Goal: Task Accomplishment & Management: Manage account settings

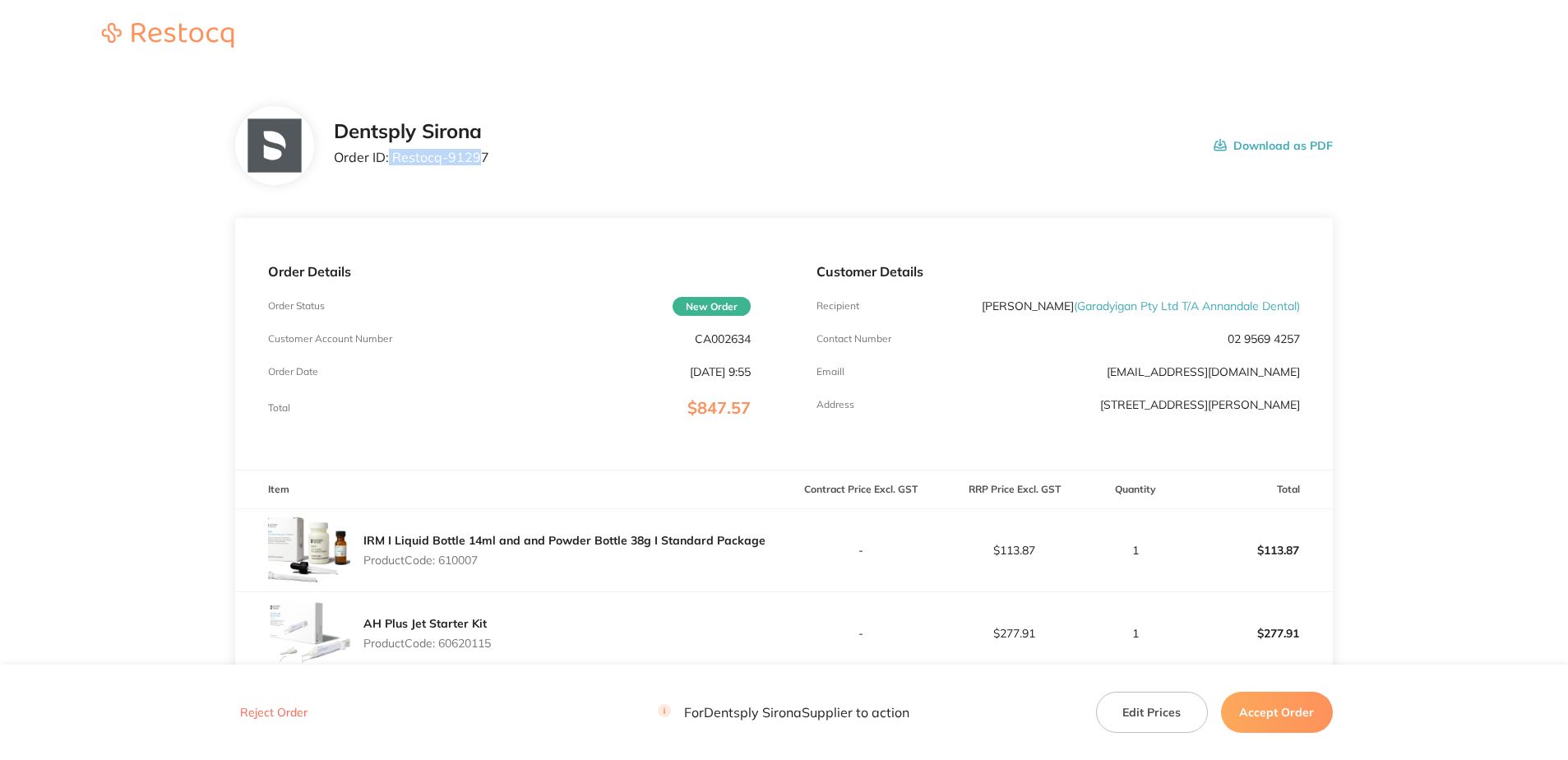
drag, startPoint x: 479, startPoint y: 161, endPoint x: 389, endPoint y: 158, distance: 90.0
click at [389, 158] on p "Order ID: Restocq- 91297" at bounding box center [411, 156] width 156 height 15
drag, startPoint x: 389, startPoint y: 158, endPoint x: 497, endPoint y: 152, distance: 108.2
click at [457, 153] on p "Order ID: Restocq- 91297" at bounding box center [411, 156] width 156 height 15
drag, startPoint x: 498, startPoint y: 151, endPoint x: 395, endPoint y: 155, distance: 103.1
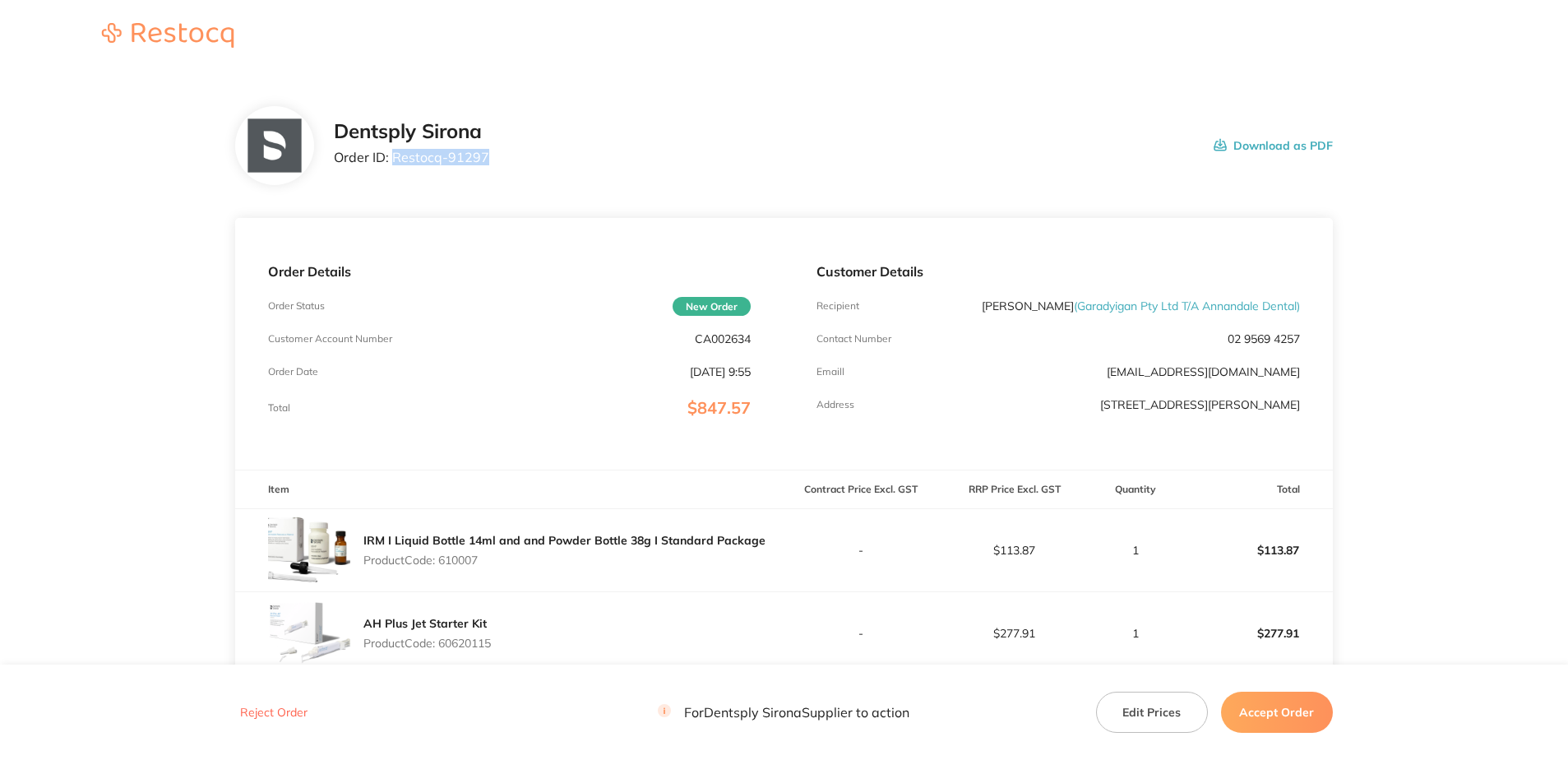
click at [395, 155] on div "Dentsply Sirona Order ID: Restocq- 91297 Download as PDF" at bounding box center [832, 146] width 999 height 51
copy p "Restocq- 91297"
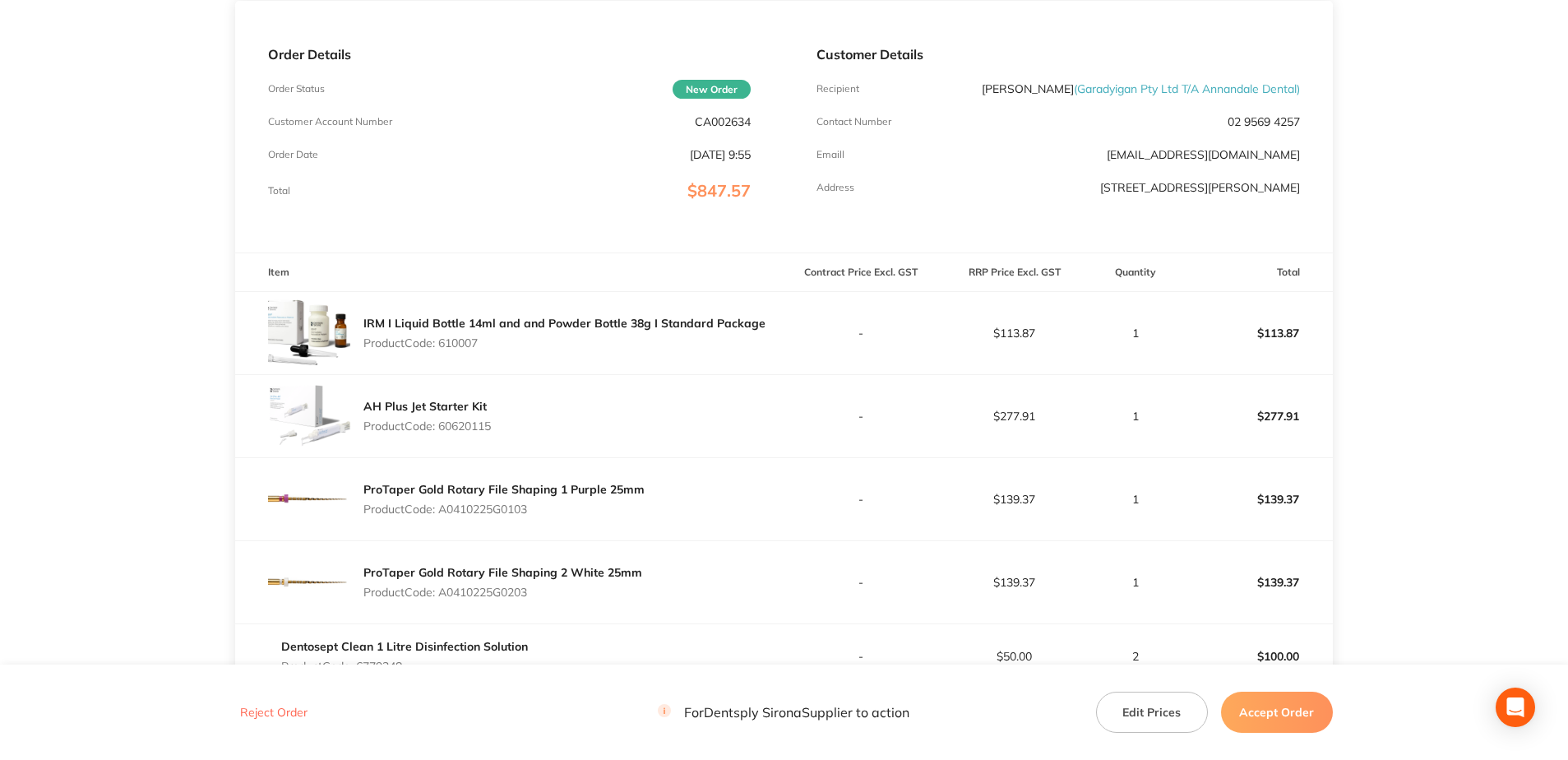
scroll to position [246, 0]
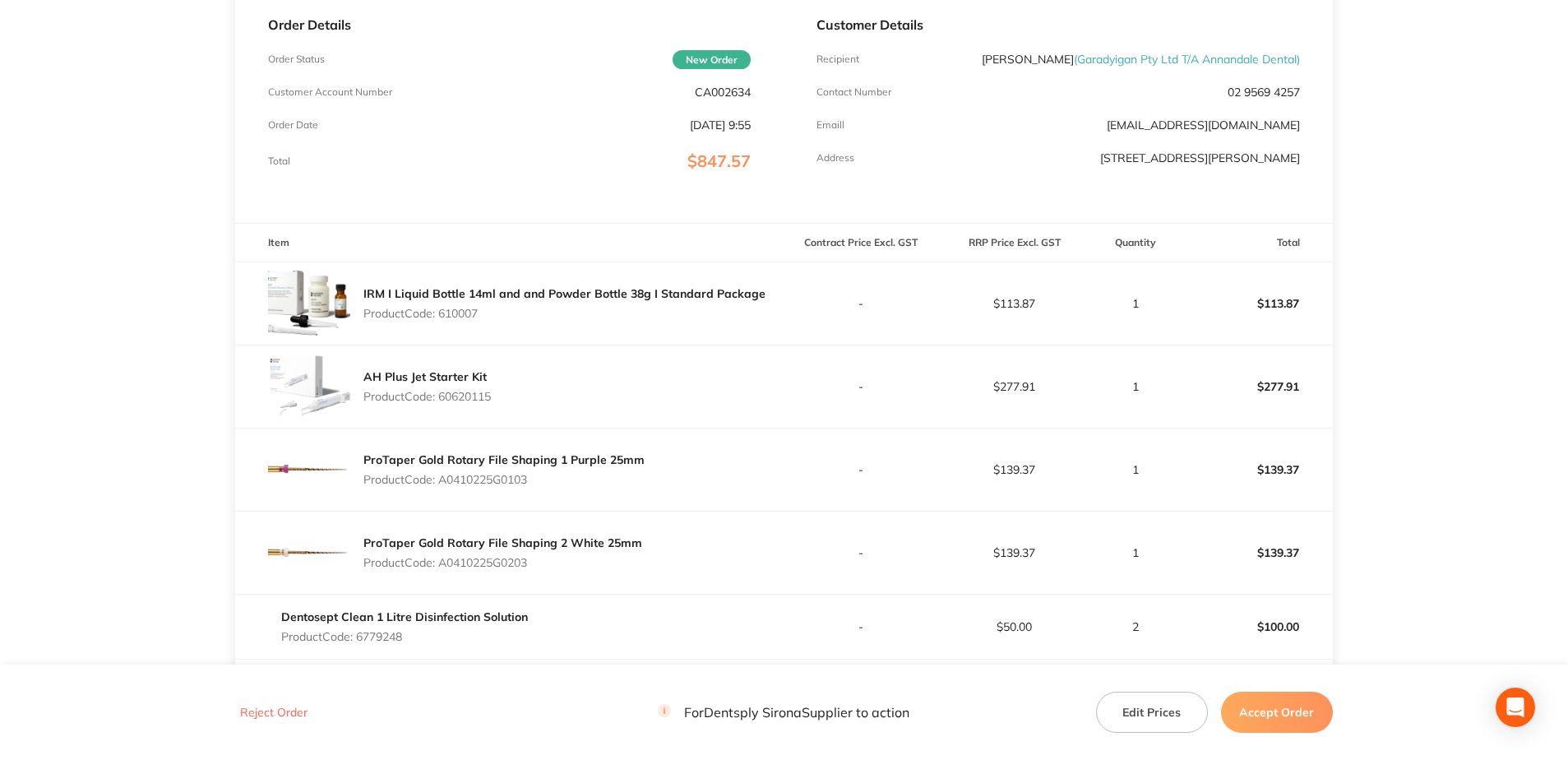
drag, startPoint x: 481, startPoint y: 312, endPoint x: 444, endPoint y: 314, distance: 37.1
click at [444, 314] on p "Product Code: 610007" at bounding box center [564, 313] width 402 height 13
copy p "610007"
drag, startPoint x: 503, startPoint y: 400, endPoint x: 440, endPoint y: 397, distance: 63.1
click at [440, 397] on div "AH Plus Jet Starter Kit Product Code: 60620115" at bounding box center [509, 386] width 549 height 82
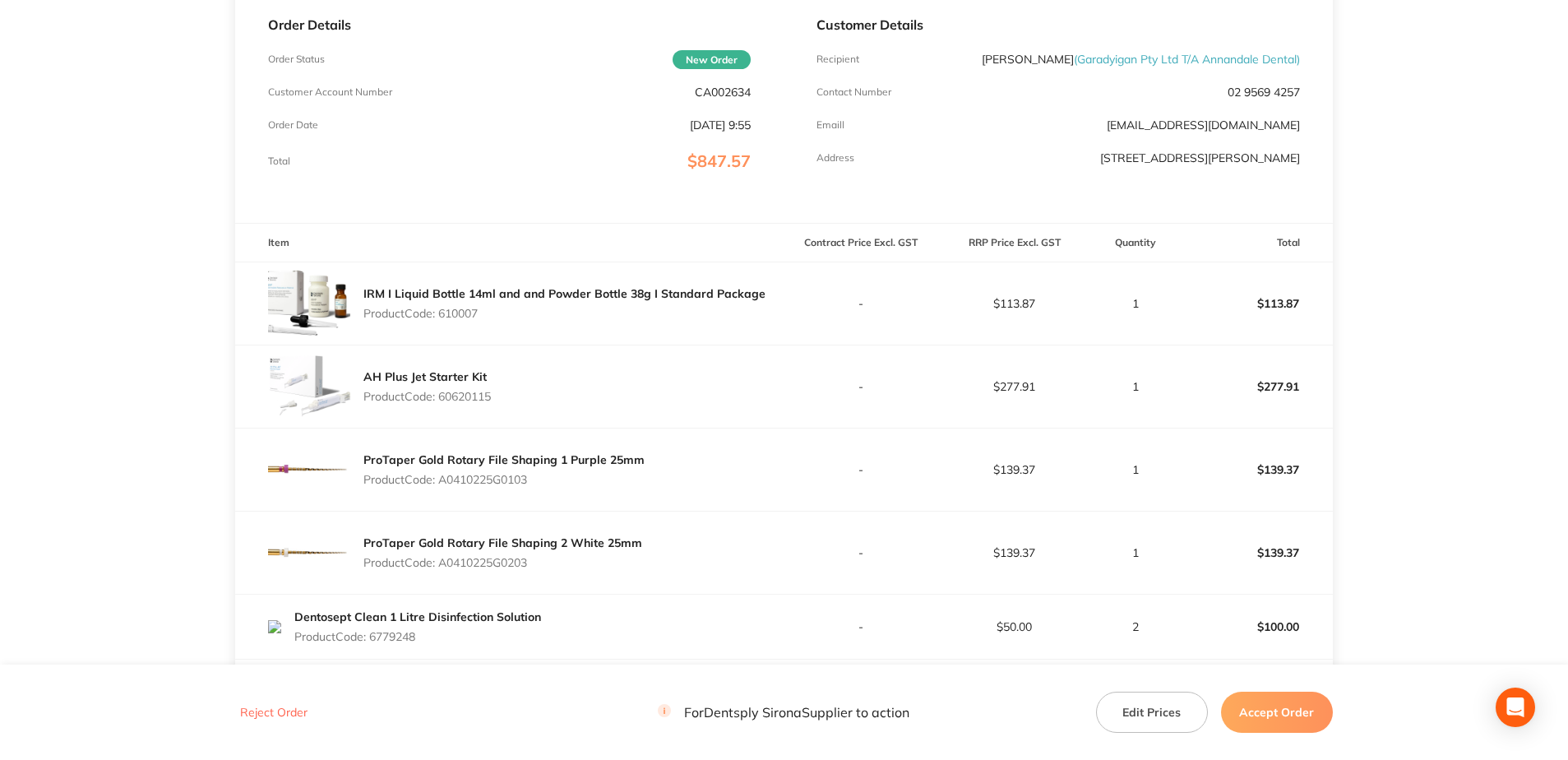
copy p "60620115"
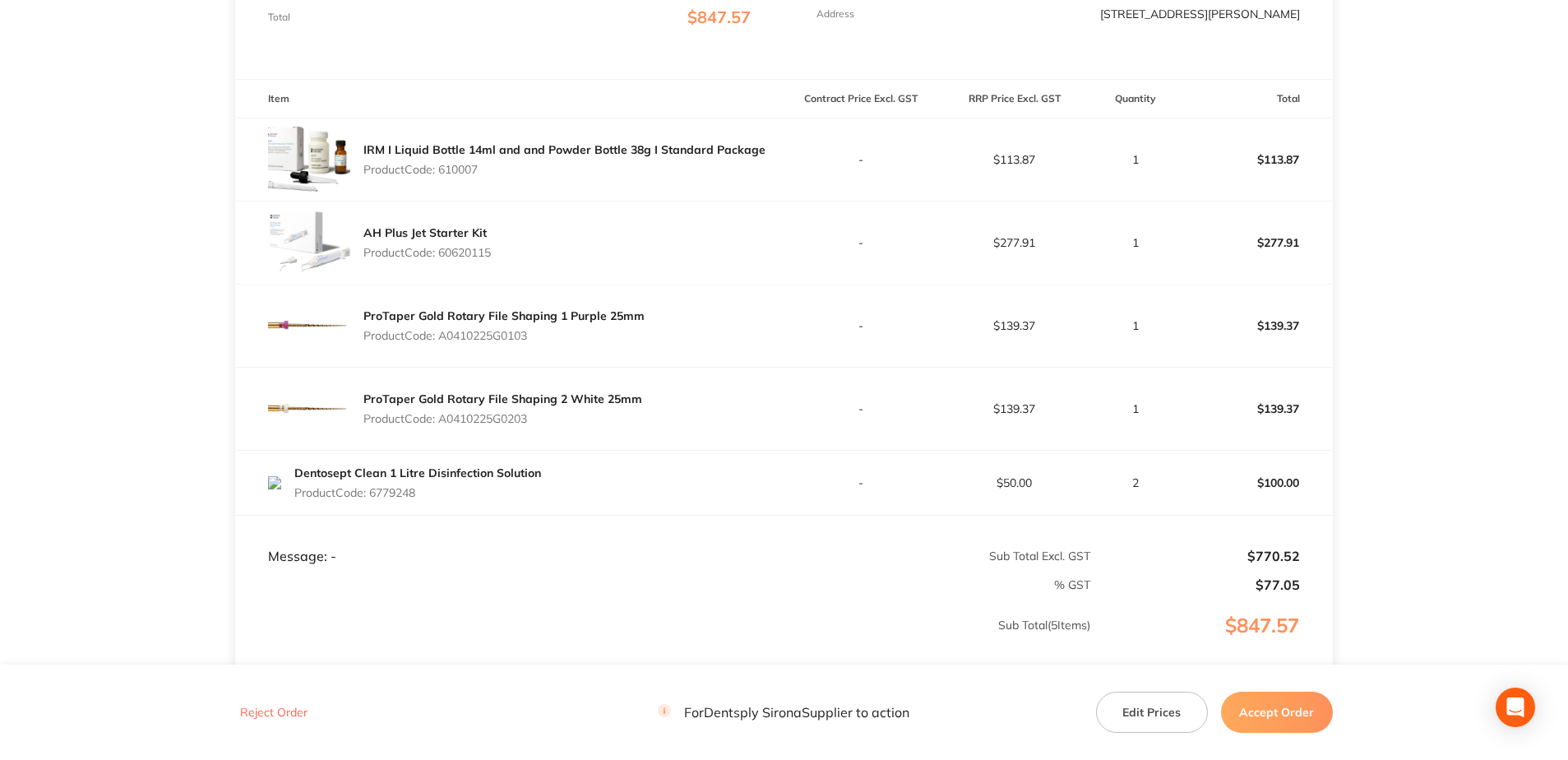
scroll to position [411, 0]
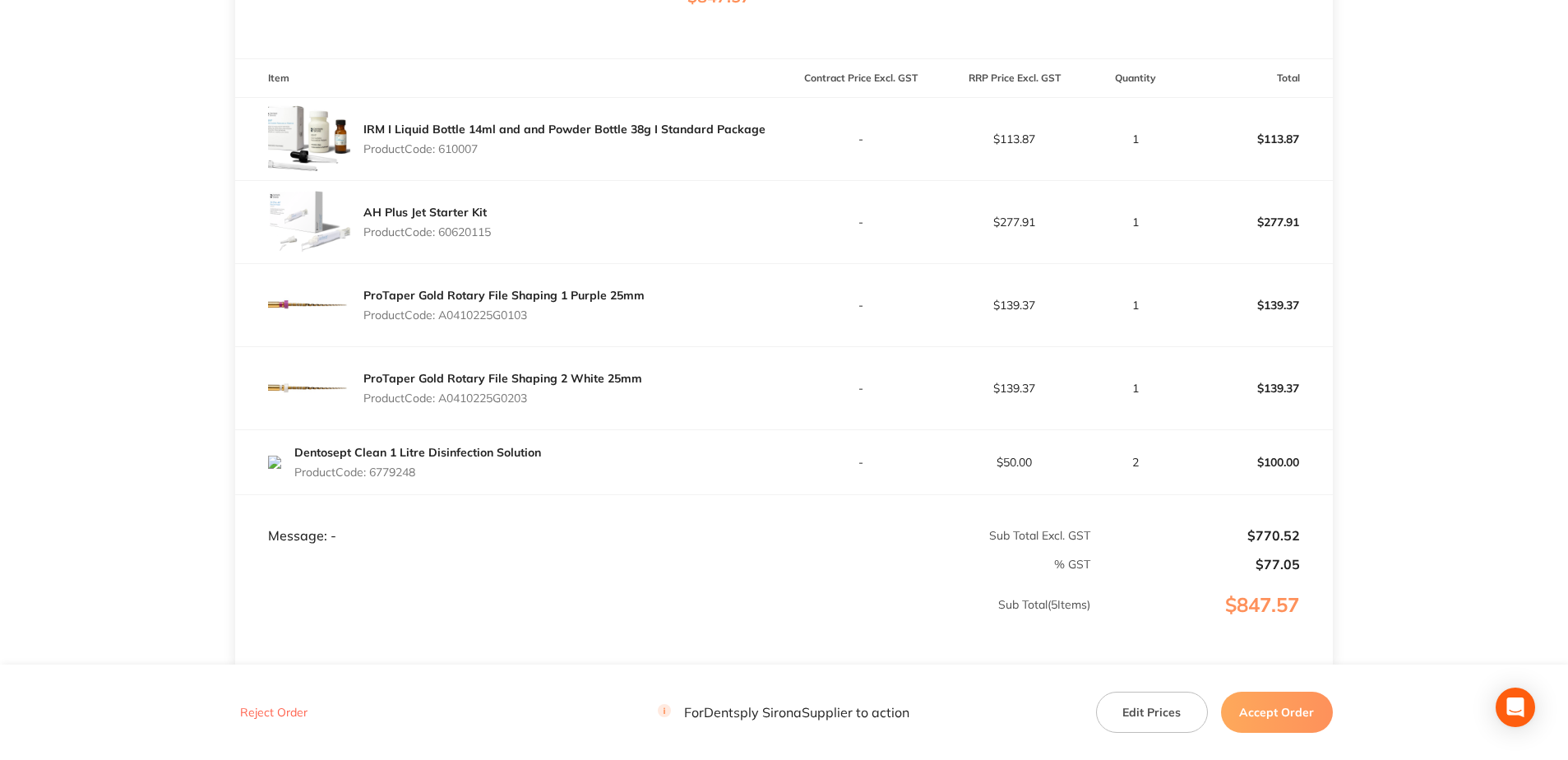
drag, startPoint x: 524, startPoint y: 319, endPoint x: 442, endPoint y: 315, distance: 82.1
click at [442, 315] on p "Product Code: A0410225G0103" at bounding box center [505, 314] width 282 height 13
copy p "A0410225G0103"
drag, startPoint x: 532, startPoint y: 405, endPoint x: 442, endPoint y: 405, distance: 90.0
click at [442, 405] on div "ProTaper Gold Rotary File Shaping 2 White 25mm Product Code: A0410225G0203" at bounding box center [503, 387] width 279 height 46
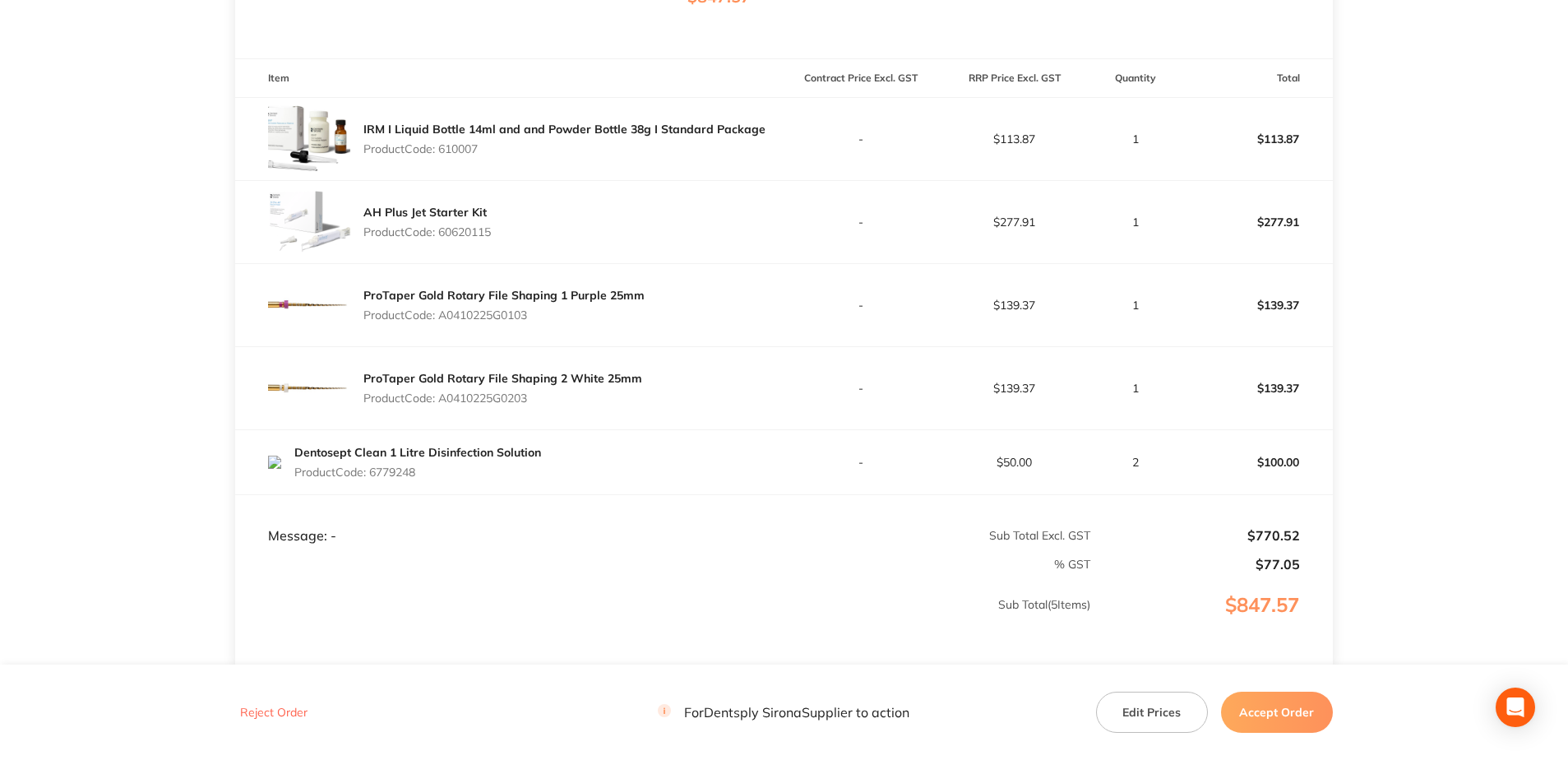
copy p "A0410225G0203"
drag, startPoint x: 421, startPoint y: 478, endPoint x: 372, endPoint y: 473, distance: 49.3
click at [372, 473] on div "Dentosept Clean 1 Litre Disinfection Solution Product Code: 6779248" at bounding box center [418, 462] width 246 height 46
copy p "6779248"
drag, startPoint x: 1271, startPoint y: 716, endPoint x: 1257, endPoint y: 701, distance: 20.5
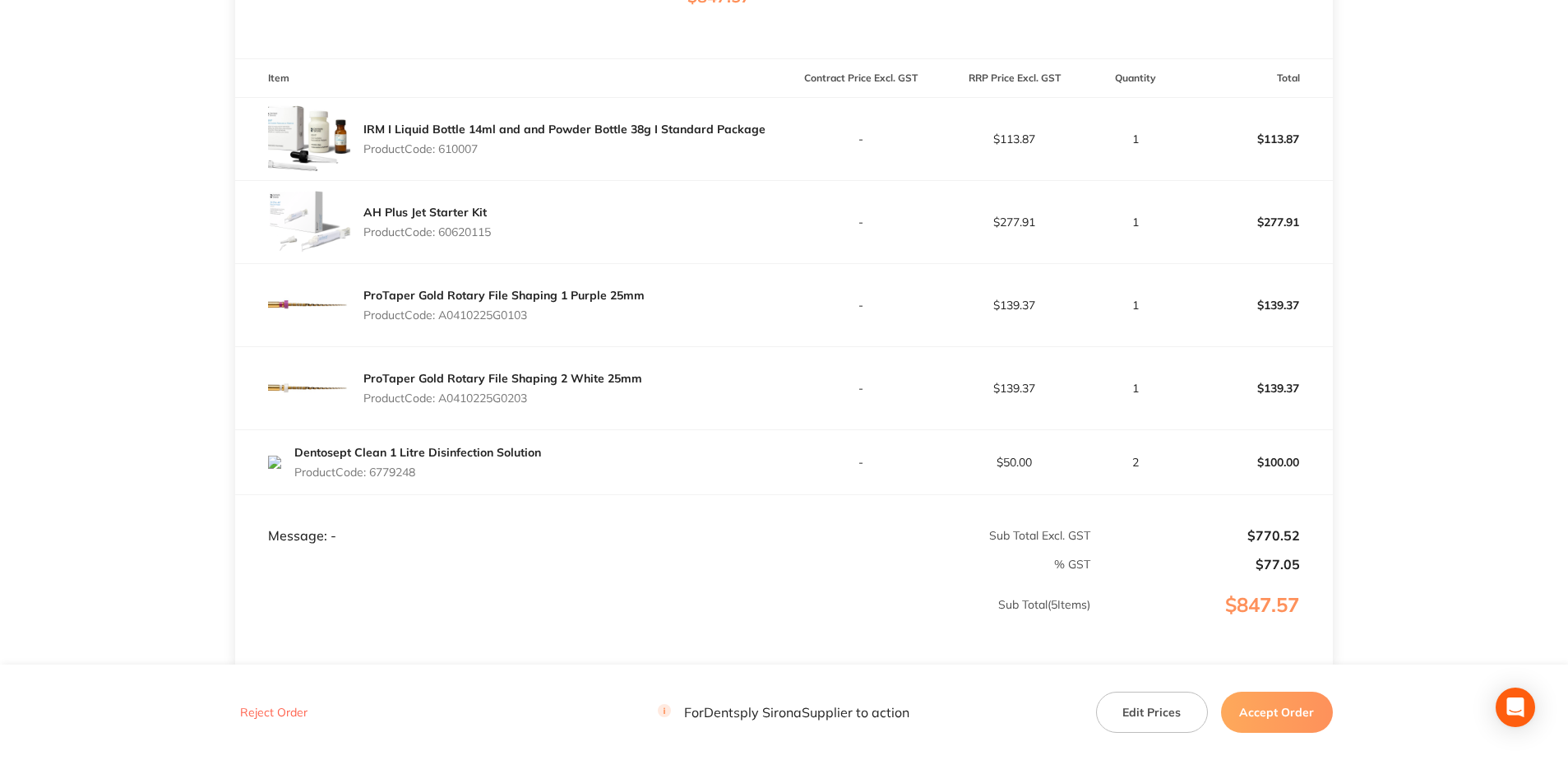
click at [1271, 716] on button "Accept Order" at bounding box center [1277, 712] width 112 height 41
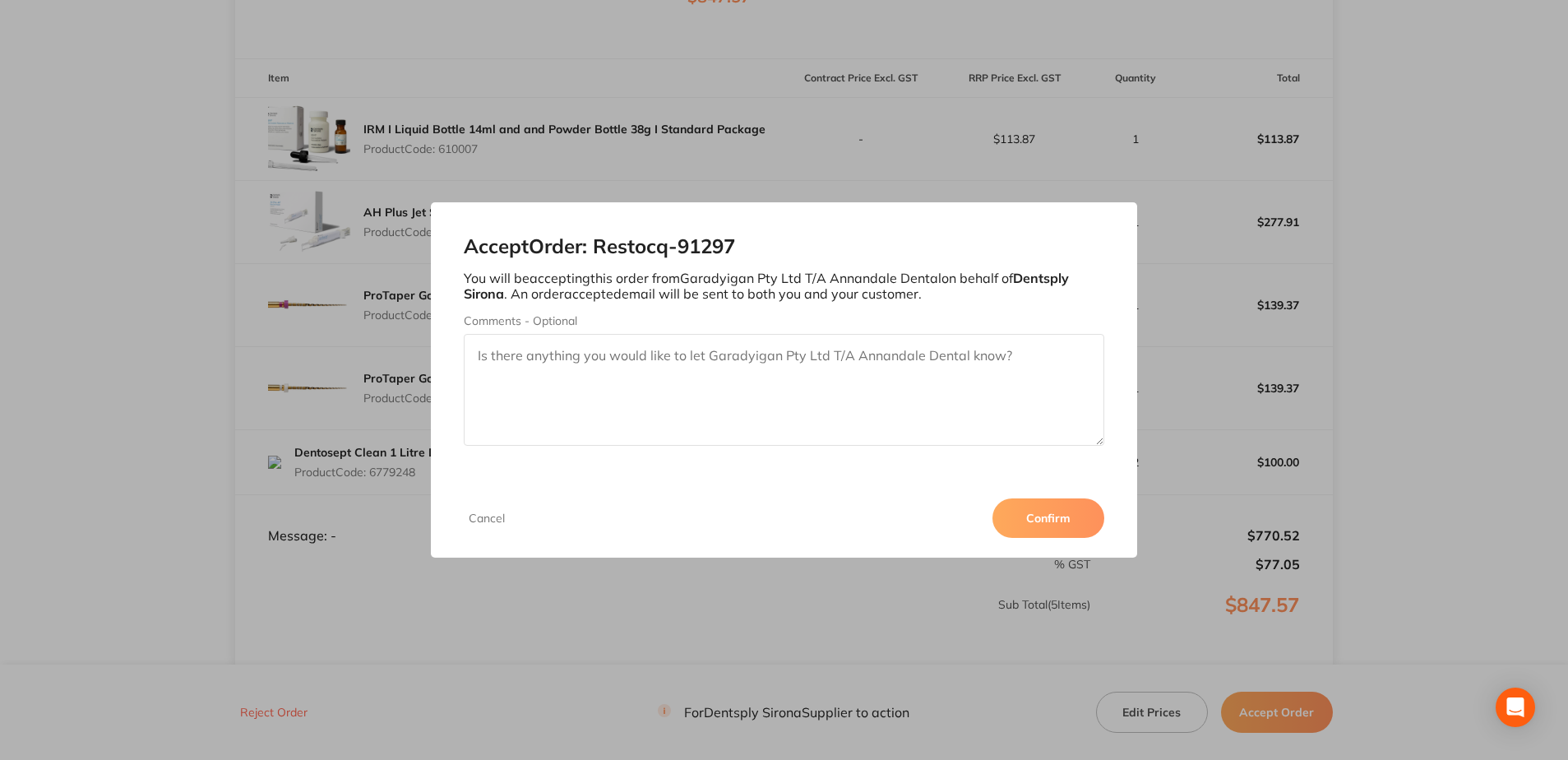
click at [1063, 520] on button "Confirm" at bounding box center [1049, 517] width 112 height 39
